Goal: Task Accomplishment & Management: Use online tool/utility

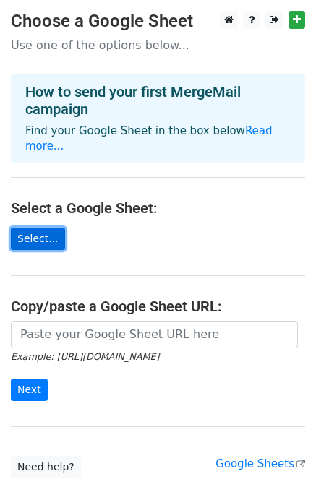
click at [24, 228] on link "Select..." at bounding box center [38, 239] width 54 height 22
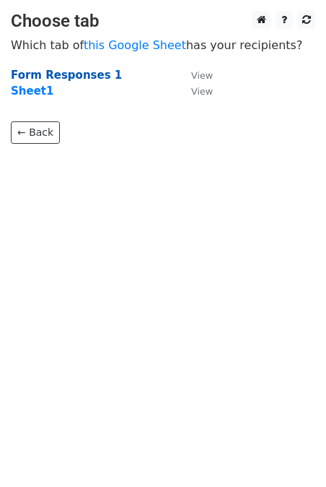
click at [74, 74] on strong "Form Responses 1" at bounding box center [66, 75] width 111 height 13
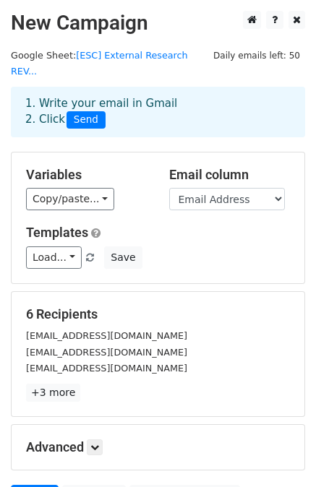
click at [86, 24] on h2 "New Campaign" at bounding box center [158, 23] width 294 height 25
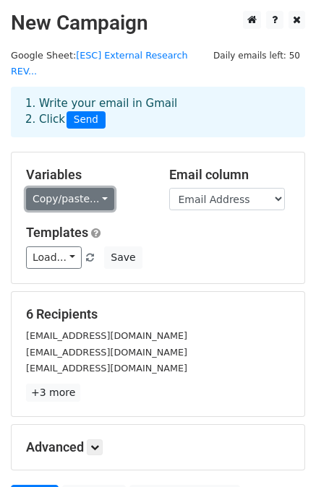
click at [80, 190] on link "Copy/paste..." at bounding box center [70, 199] width 88 height 22
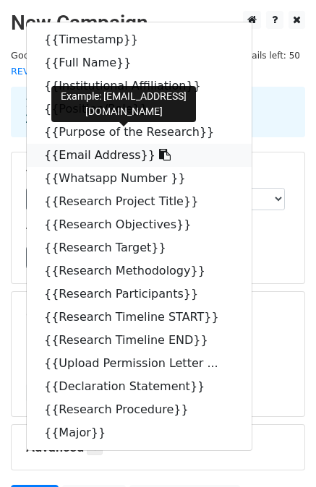
click at [68, 144] on link "{{Email Address}}" at bounding box center [139, 155] width 225 height 23
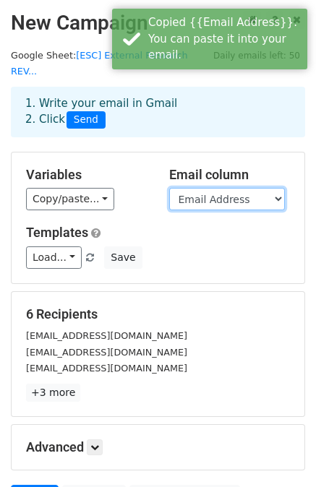
click at [211, 188] on select "Timestamp Full Name Institutional Affiliation Position/Role Purpose of the Rese…" at bounding box center [227, 199] width 116 height 22
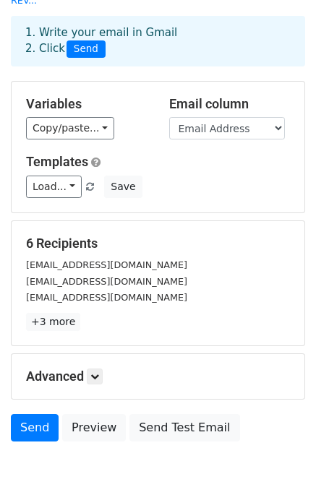
scroll to position [70, 0]
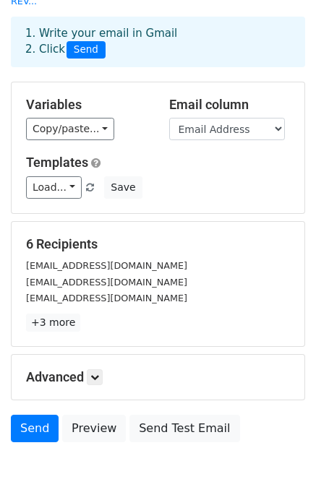
click at [128, 118] on div "Copy/paste... {{Timestamp}} {{Full Name}} {{Institutional Affiliation}} {{Posit…" at bounding box center [86, 129] width 121 height 22
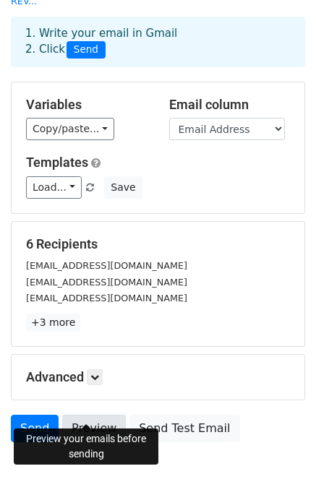
click at [74, 415] on link "Preview" at bounding box center [94, 428] width 64 height 27
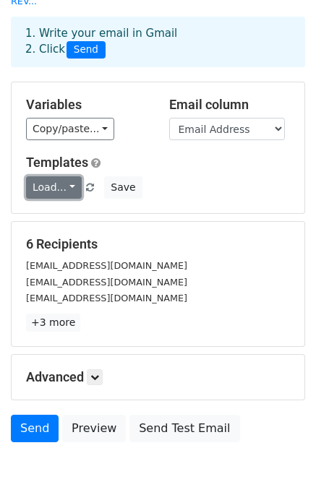
click at [61, 176] on link "Load..." at bounding box center [54, 187] width 56 height 22
click at [78, 208] on h6 "No templates saved" at bounding box center [94, 220] width 135 height 24
click at [47, 176] on link "Load..." at bounding box center [54, 187] width 56 height 22
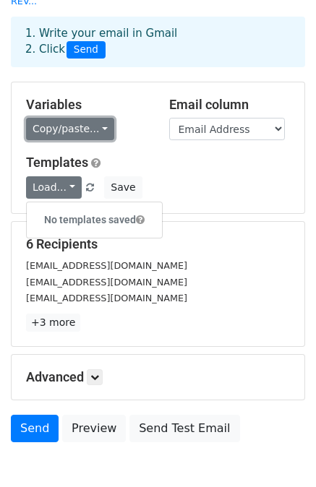
click at [84, 118] on link "Copy/paste..." at bounding box center [70, 129] width 88 height 22
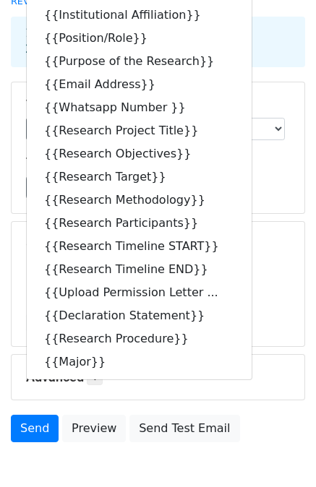
click at [284, 257] on div "nvrmdhn12sari@gmail.com" at bounding box center [157, 265] width 285 height 17
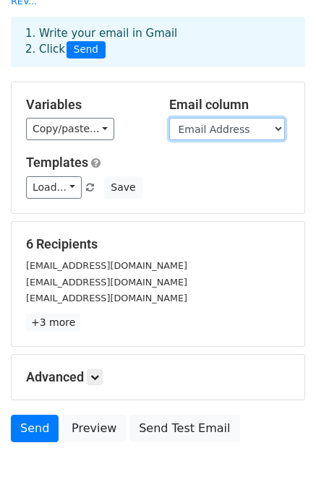
click at [234, 118] on select "Timestamp Full Name Institutional Affiliation Position/Role Purpose of the Rese…" at bounding box center [227, 129] width 116 height 22
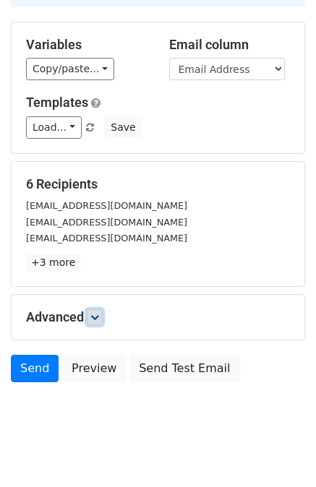
click at [94, 309] on link at bounding box center [95, 317] width 16 height 16
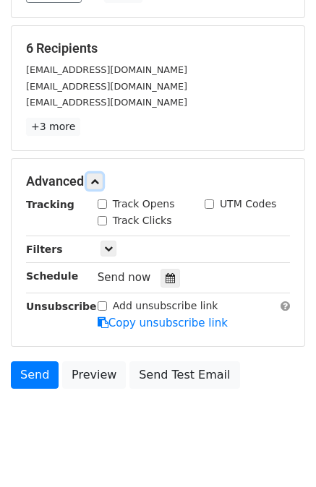
scroll to position [270, 0]
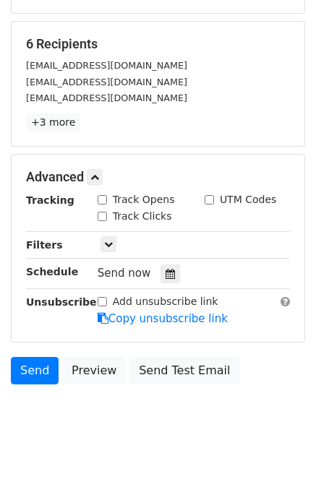
click at [157, 264] on div "Tracking Track Opens UTM Codes Track Clicks Filters Only include spreadsheet ro…" at bounding box center [158, 259] width 264 height 135
click at [165, 269] on icon at bounding box center [169, 274] width 9 height 10
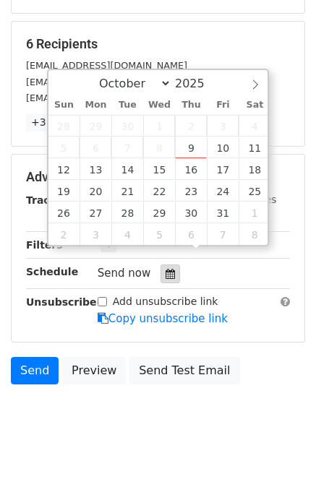
click at [165, 269] on icon at bounding box center [169, 274] width 9 height 10
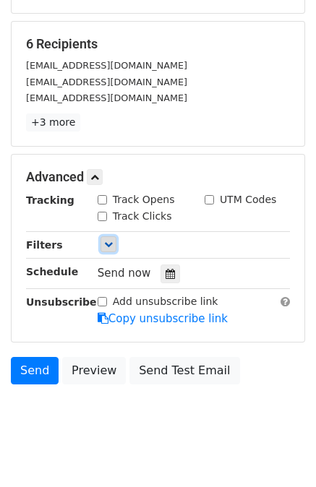
click at [105, 240] on icon at bounding box center [108, 244] width 9 height 9
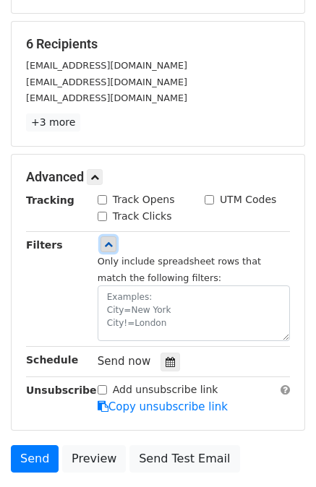
click at [105, 240] on icon at bounding box center [108, 244] width 9 height 9
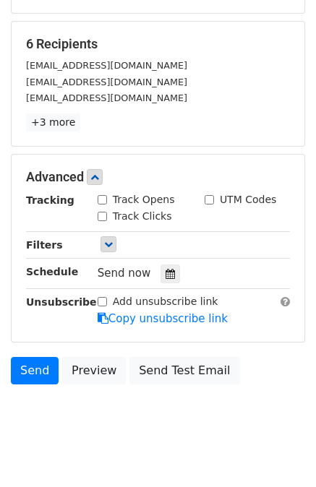
click at [92, 155] on div "Advanced Tracking Track Opens UTM Codes Track Clicks Filters Only include sprea…" at bounding box center [158, 248] width 293 height 187
